Goal: Contribute content: Contribute content

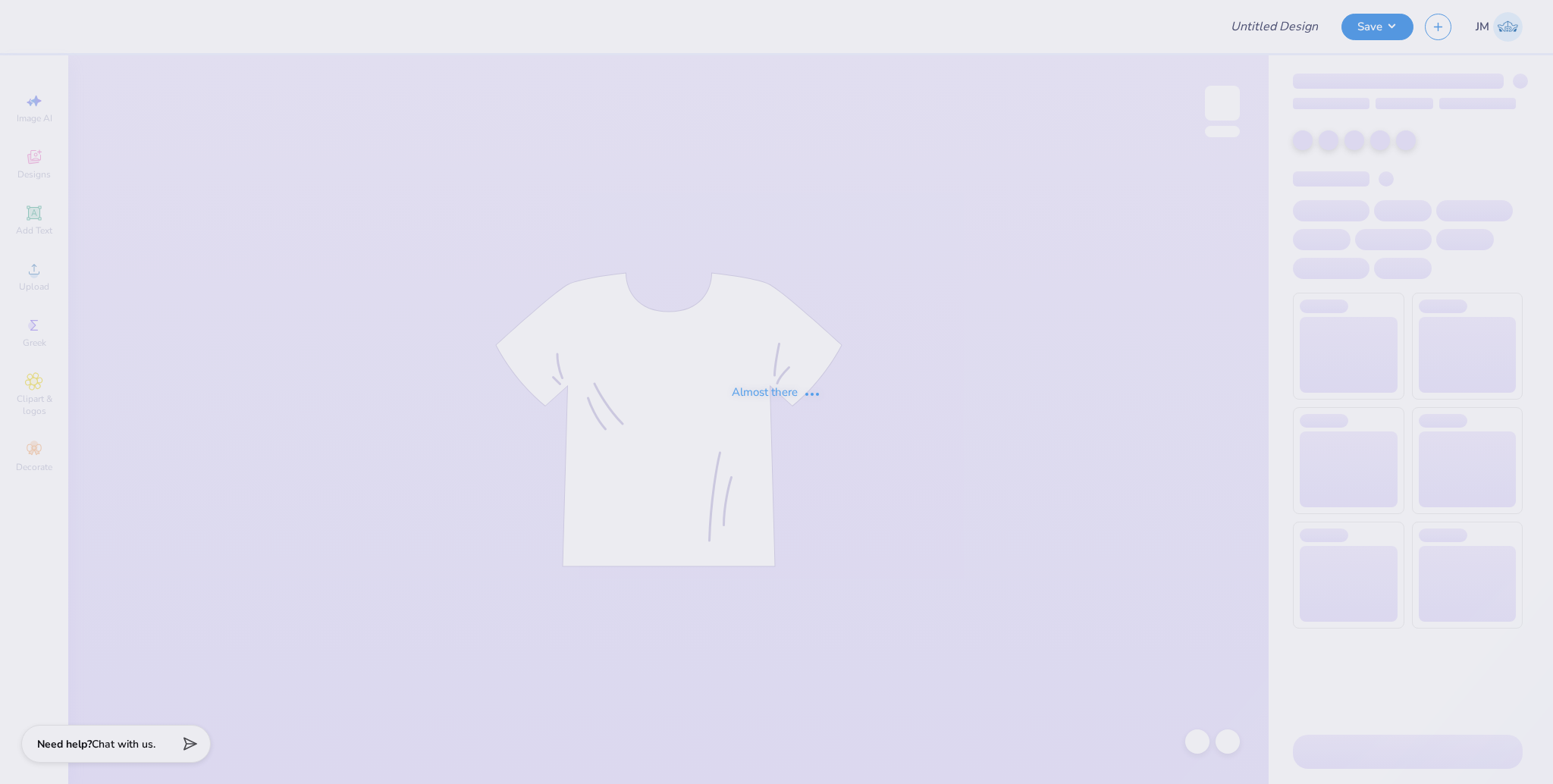
type input "Star Hoodies"
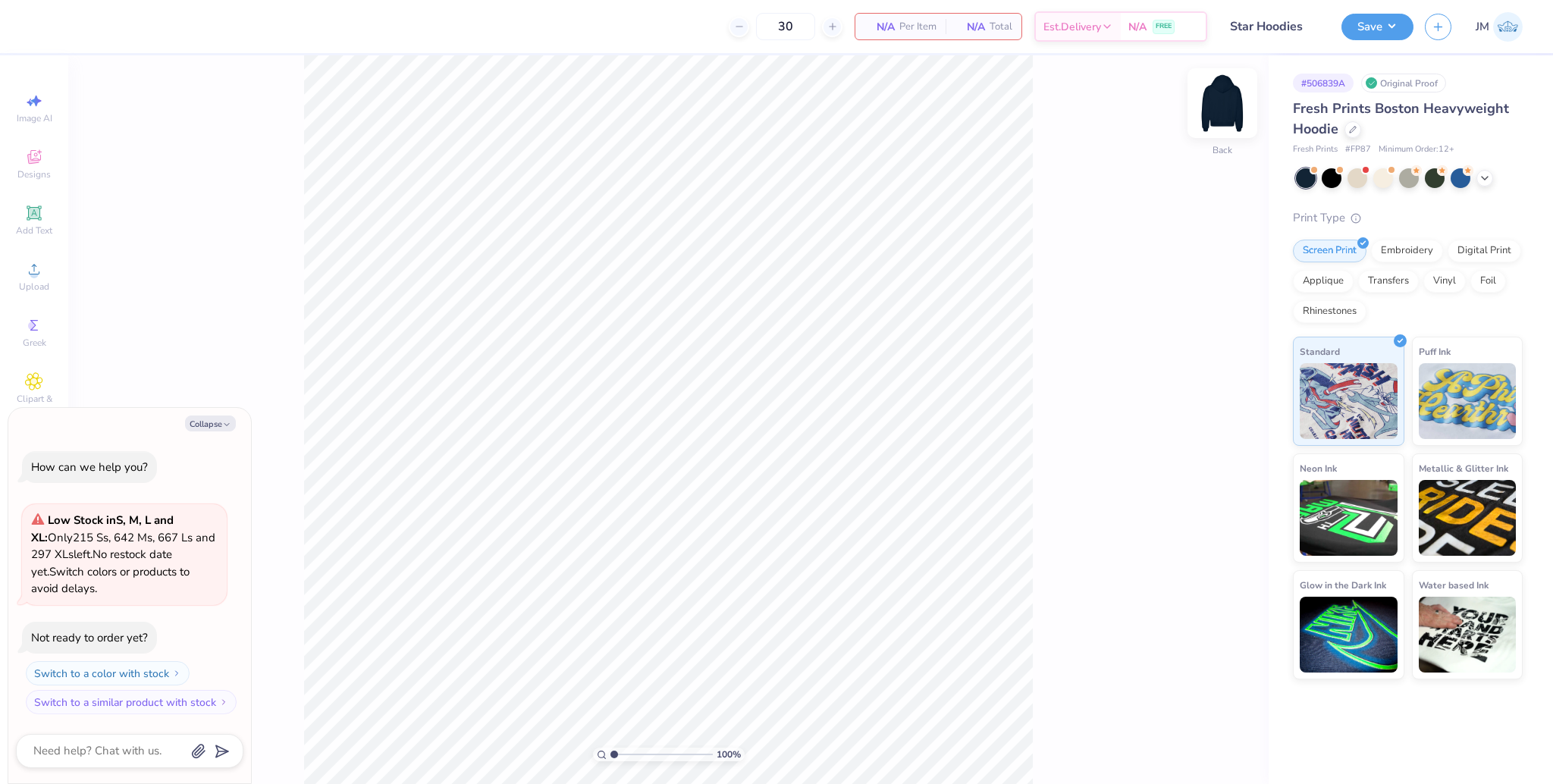
click at [1225, 113] on img at bounding box center [1223, 103] width 61 height 61
click at [22, 277] on div "Upload" at bounding box center [34, 276] width 53 height 45
type textarea "x"
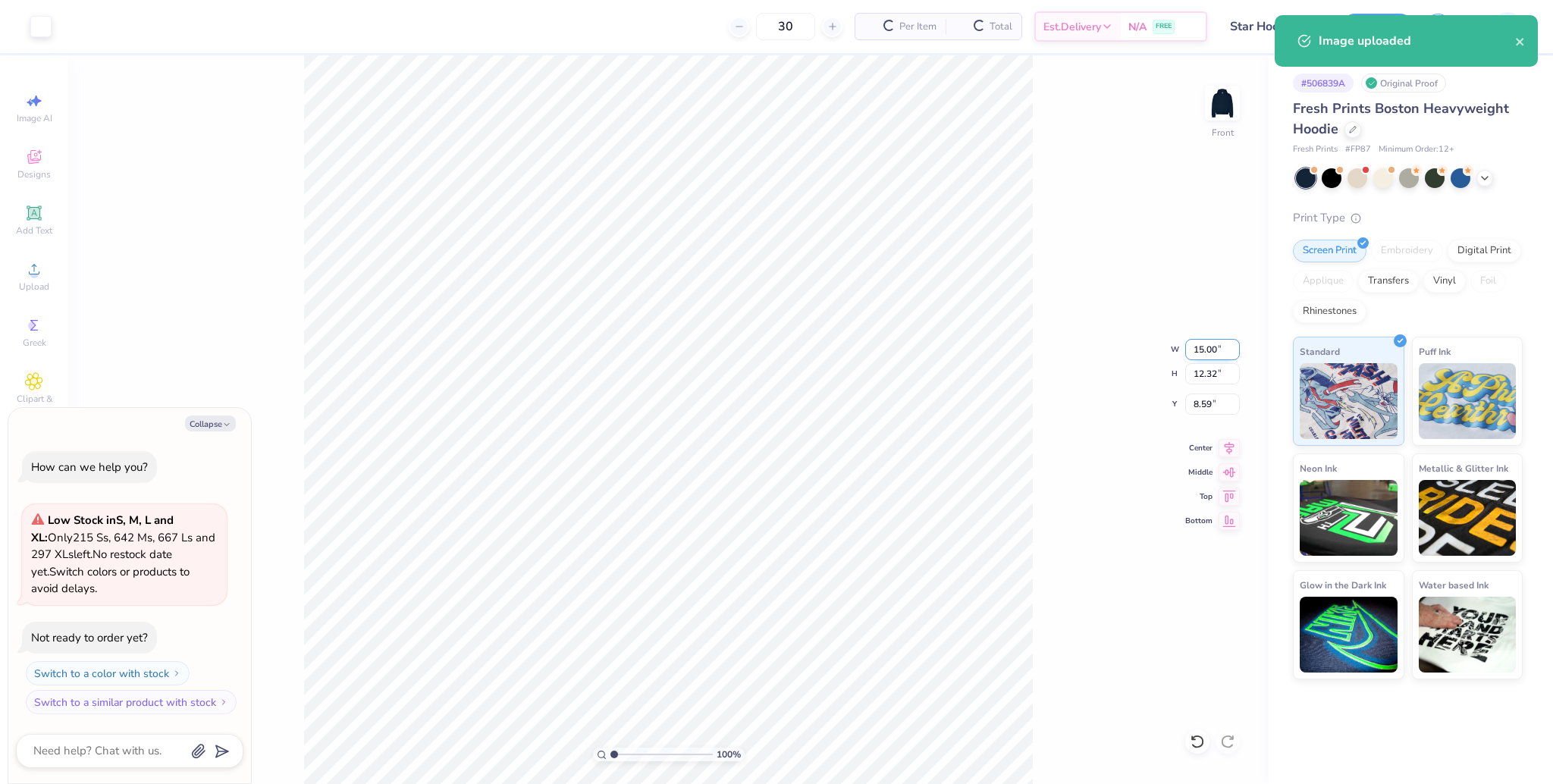
click at [1201, 346] on input "15.00" at bounding box center [1212, 349] width 54 height 22
type input "12.5"
type textarea "x"
type input "12.50"
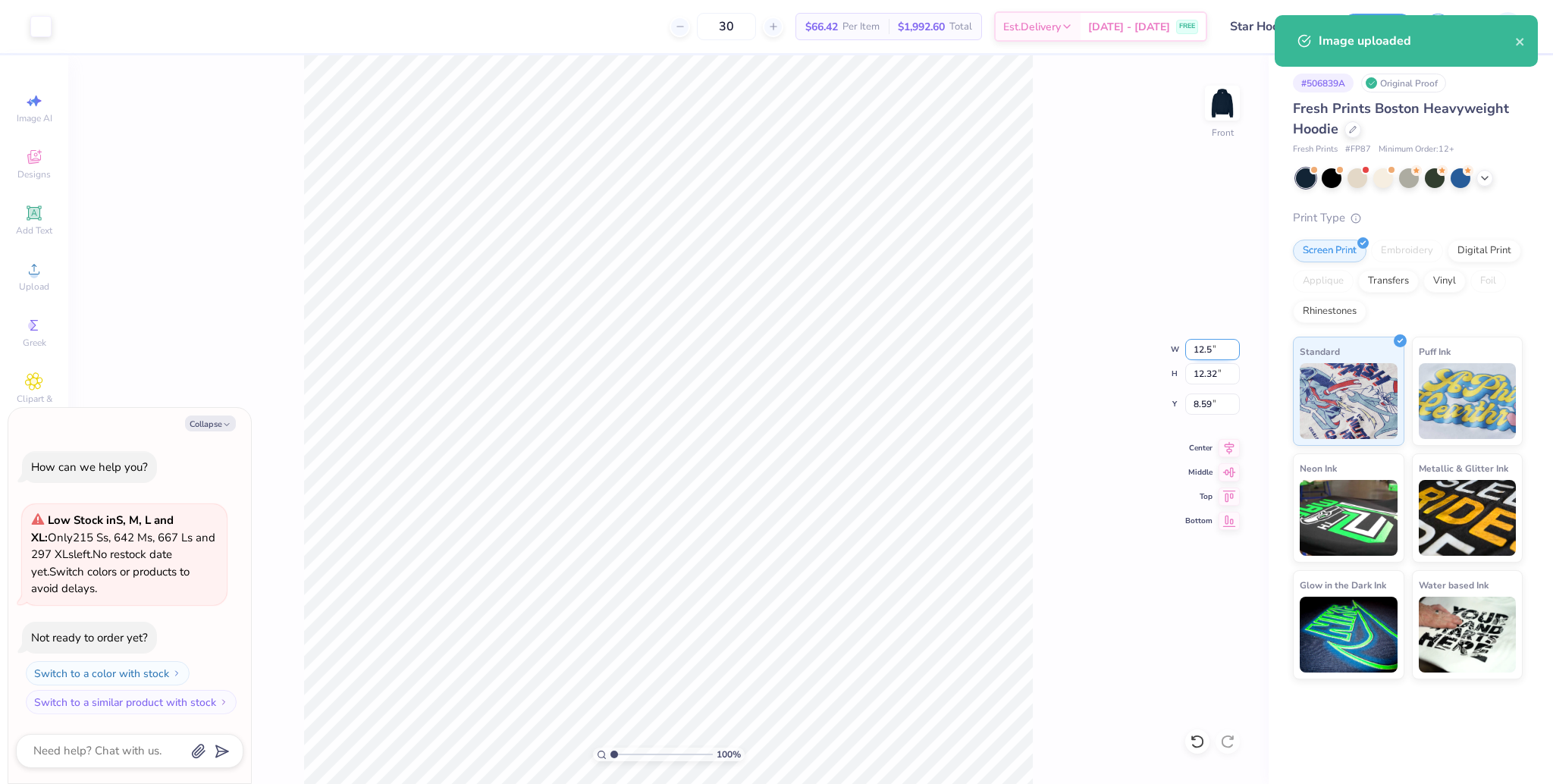
type input "10.27"
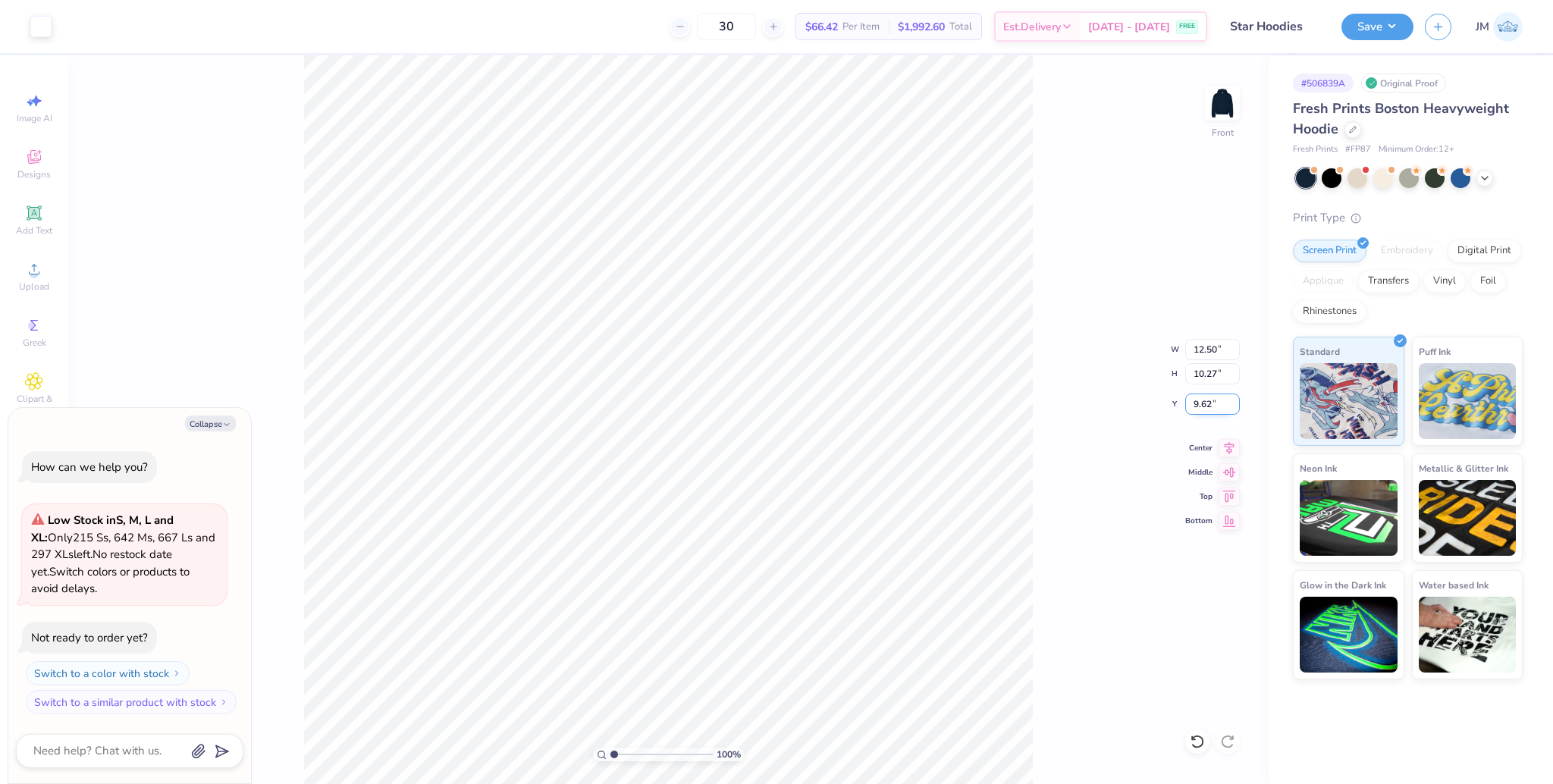
click at [1200, 406] on input "9.62" at bounding box center [1212, 403] width 54 height 22
type input "6"
type textarea "x"
type input "6.00"
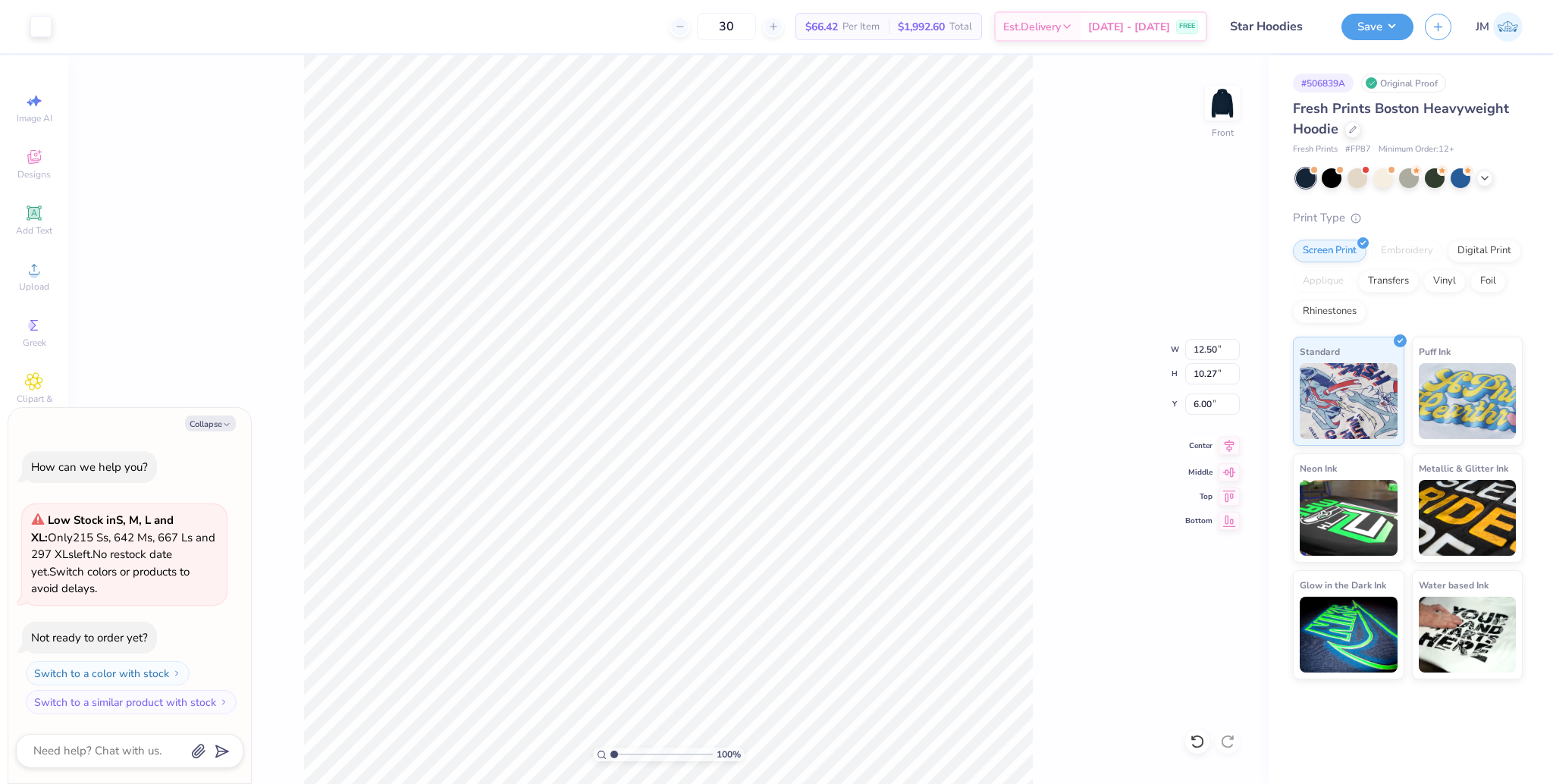
click at [1228, 447] on icon at bounding box center [1229, 445] width 22 height 18
click at [1230, 449] on icon at bounding box center [1229, 445] width 22 height 18
click at [1231, 448] on icon at bounding box center [1229, 446] width 10 height 13
click at [1387, 17] on button "Save" at bounding box center [1377, 24] width 72 height 26
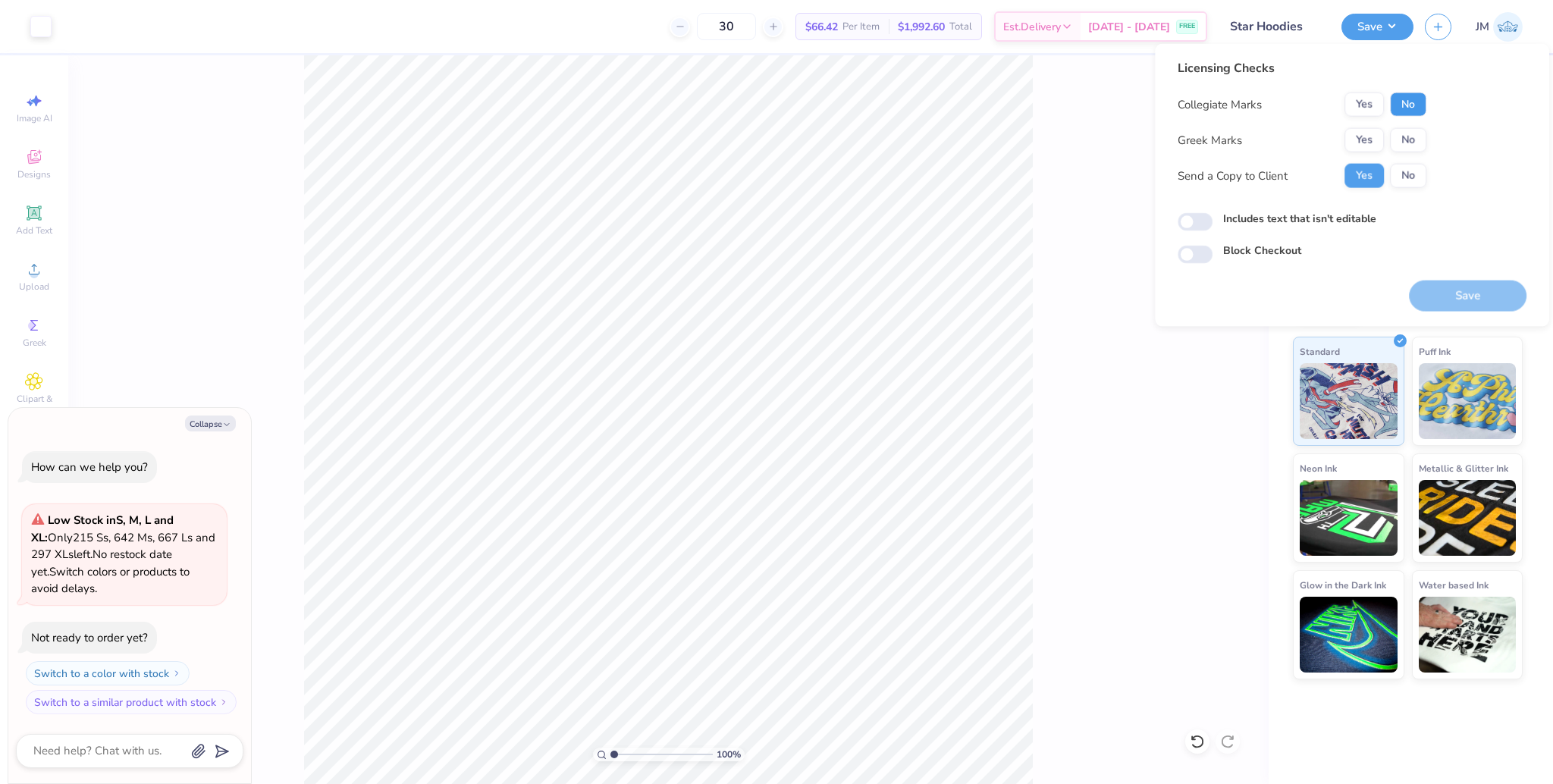
click at [1414, 102] on button "No" at bounding box center [1408, 105] width 37 height 24
click at [1364, 134] on button "Yes" at bounding box center [1364, 140] width 39 height 24
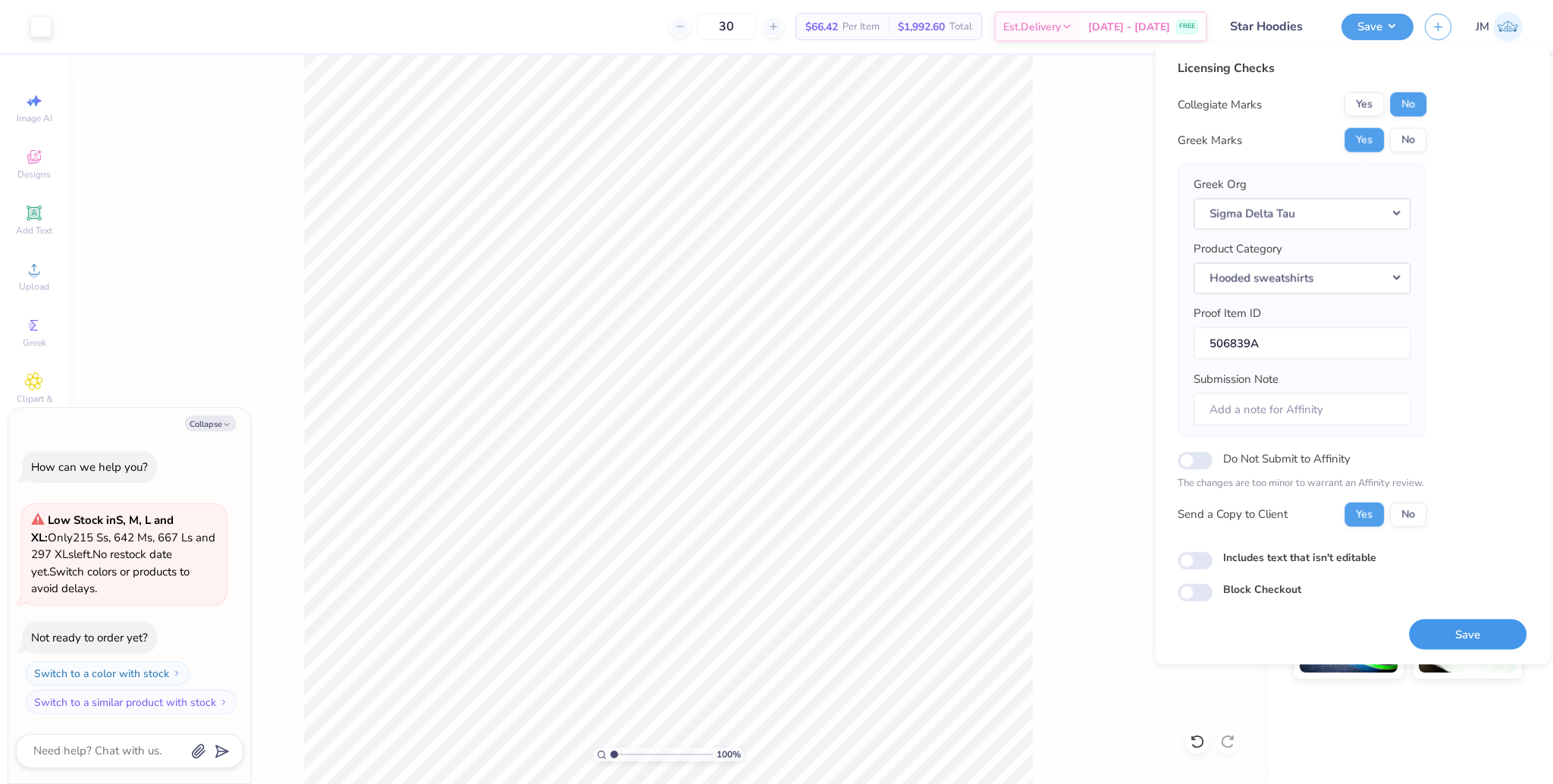
click at [1452, 626] on button "Save" at bounding box center [1468, 633] width 118 height 31
type textarea "x"
